Goal: Transaction & Acquisition: Download file/media

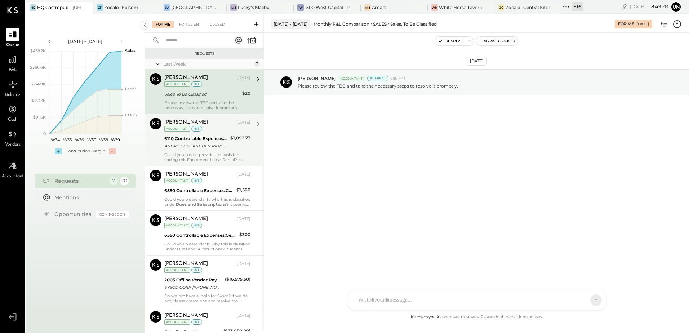
click at [191, 151] on div "[PERSON_NAME] [DATE] Accountant int 6110 Controllable Expenses:Direct Operating…" at bounding box center [207, 140] width 86 height 44
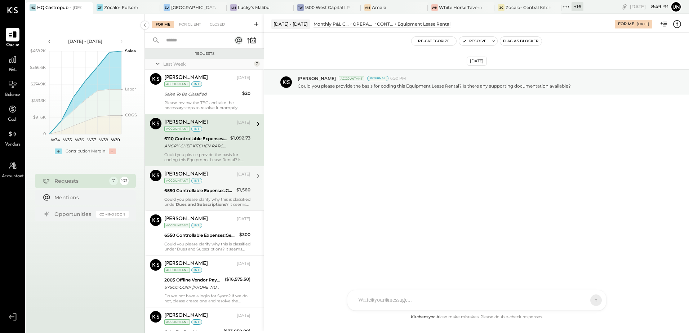
click at [209, 192] on div "6550 Controllable Expenses:General & Administrative Expenses:Dues and Subscript…" at bounding box center [199, 190] width 70 height 7
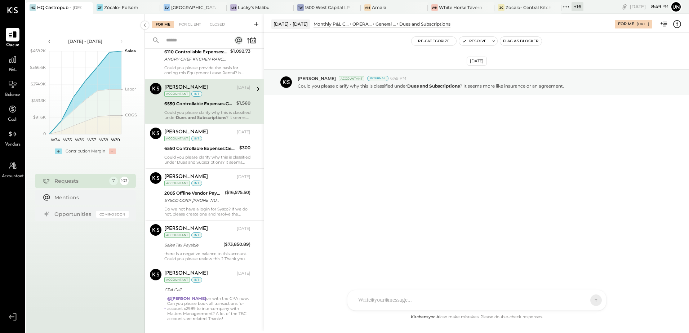
scroll to position [101, 0]
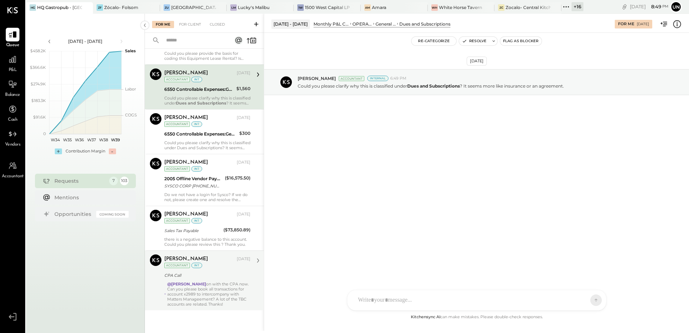
click at [221, 272] on div "CPA Call" at bounding box center [206, 275] width 84 height 7
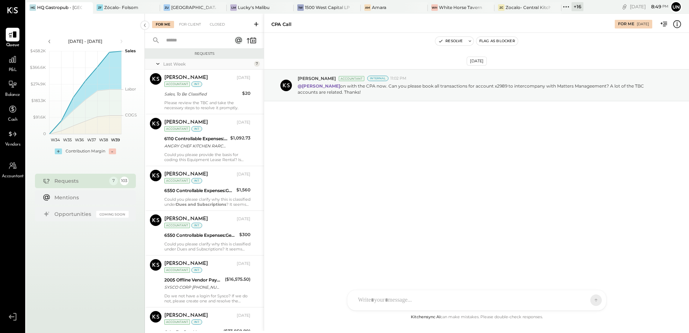
click at [438, 195] on div "[DATE] [PERSON_NAME] Accountant Internal 11:02 PM @[PERSON_NAME] on with the CP…" at bounding box center [476, 173] width 425 height 280
click at [399, 202] on div "[DATE] [PERSON_NAME] Accountant Internal 11:02 PM @[PERSON_NAME] on with the CP…" at bounding box center [476, 173] width 425 height 280
click at [348, 184] on div "[DATE] [PERSON_NAME] Accountant Internal 11:02 PM @[PERSON_NAME] on with the CP…" at bounding box center [476, 173] width 425 height 280
click at [346, 184] on div "[DATE] [PERSON_NAME] Accountant Internal 11:02 PM @[PERSON_NAME] on with the CP…" at bounding box center [476, 173] width 425 height 280
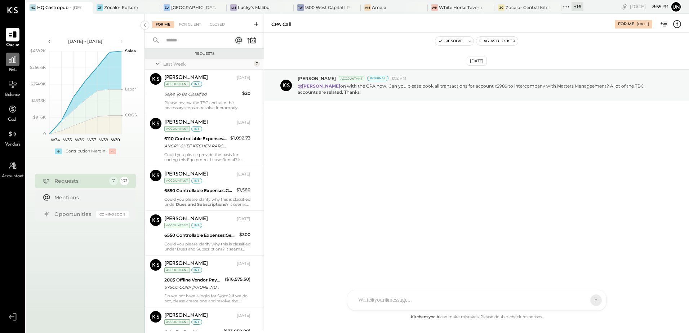
click at [12, 64] on icon at bounding box center [12, 59] width 9 height 9
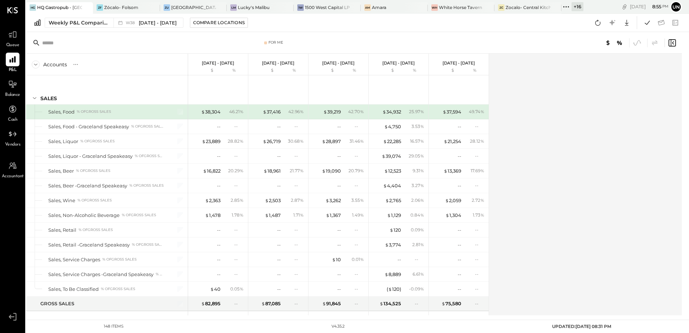
click at [567, 8] on icon at bounding box center [566, 6] width 9 height 9
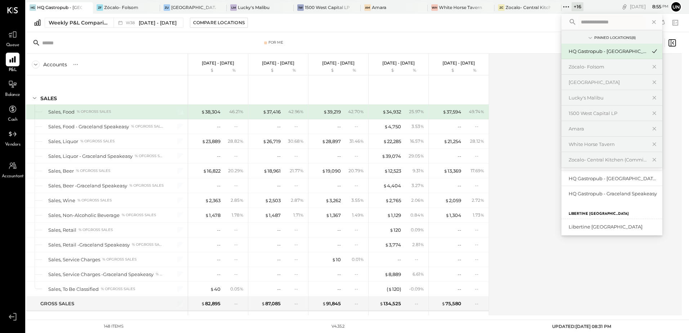
scroll to position [72, 0]
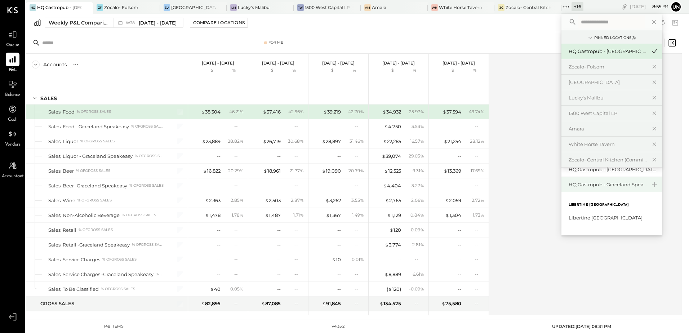
click at [614, 181] on div "HQ Gastropub - Graceland Speakeasy" at bounding box center [612, 184] width 101 height 15
click at [614, 184] on div "HQ Gastropub - Graceland Speakeasy" at bounding box center [608, 184] width 78 height 7
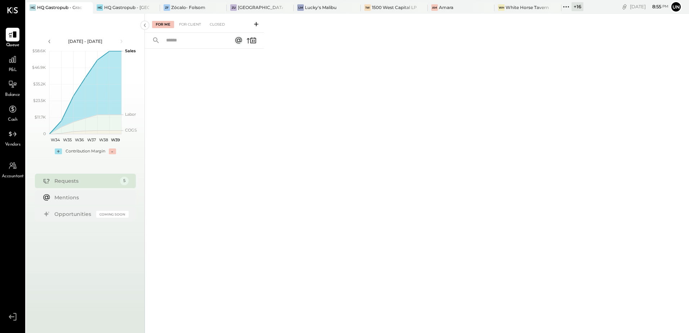
click at [15, 145] on span "Vendors" at bounding box center [12, 145] width 15 height 6
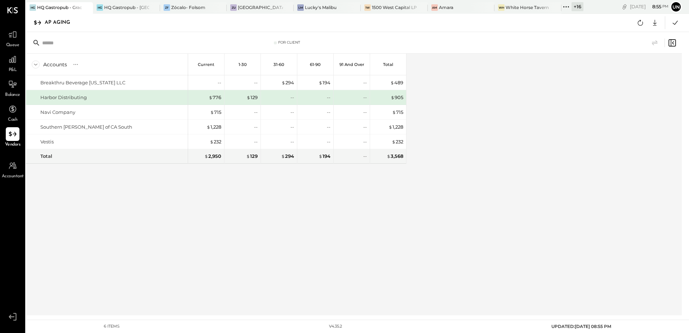
click at [475, 174] on div "Accounts S % GL Current 1-30 31-60 61-90 91 and Over Total Breakthru Beverage […" at bounding box center [354, 185] width 657 height 262
click at [638, 24] on icon at bounding box center [640, 22] width 9 height 9
click at [638, 28] on button at bounding box center [640, 22] width 13 height 13
click at [655, 24] on icon at bounding box center [655, 23] width 4 height 6
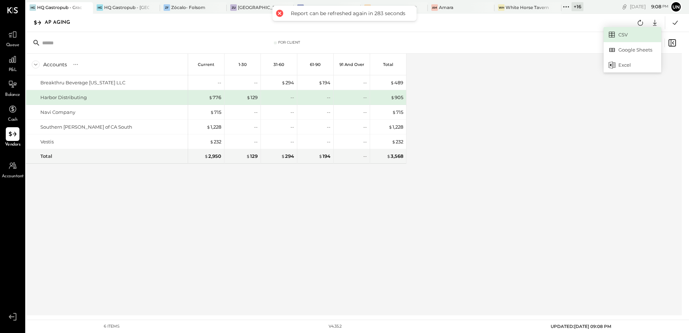
click at [621, 37] on link "CSV" at bounding box center [633, 34] width 58 height 15
